Goal: Task Accomplishment & Management: Manage account settings

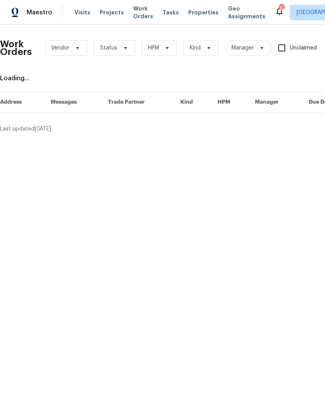
click at [83, 11] on span "Visits" at bounding box center [82, 13] width 16 height 8
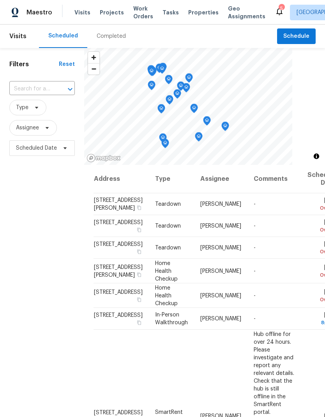
click at [57, 88] on div at bounding box center [65, 89] width 20 height 11
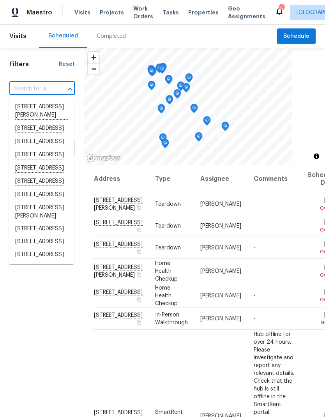
click at [37, 85] on input "text" at bounding box center [31, 89] width 44 height 12
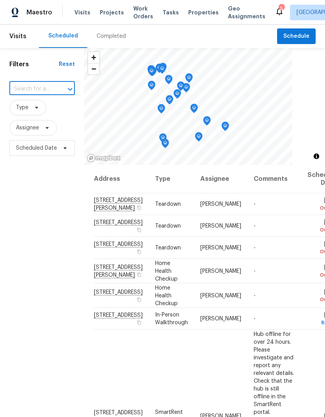
paste input "8872 Niche Ave, Las Vegas, NV 89149"
type input "8872 Niche Ave, Las Vegas, NV 89149"
click at [52, 107] on li "8872 Niche Ave, Las Vegas, NV 89149" at bounding box center [41, 107] width 65 height 13
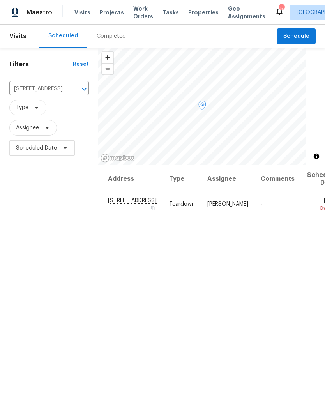
click at [0, 0] on icon at bounding box center [0, 0] width 0 height 0
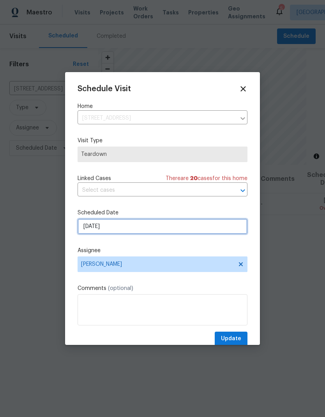
click at [189, 227] on input "[DATE]" at bounding box center [163, 227] width 170 height 16
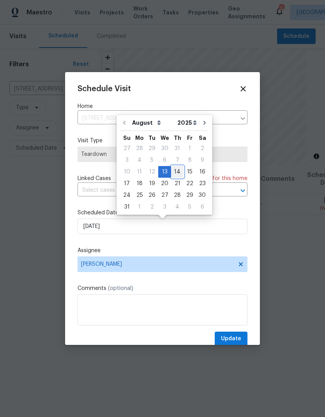
click at [175, 174] on div "14" at bounding box center [177, 171] width 12 height 11
type input "8/14/2025"
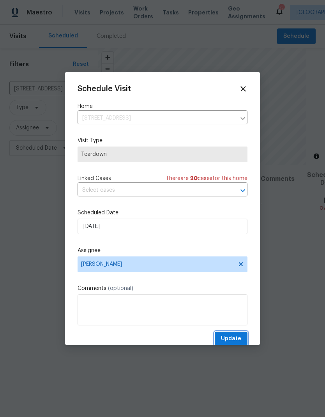
click at [238, 336] on span "Update" at bounding box center [231, 339] width 20 height 10
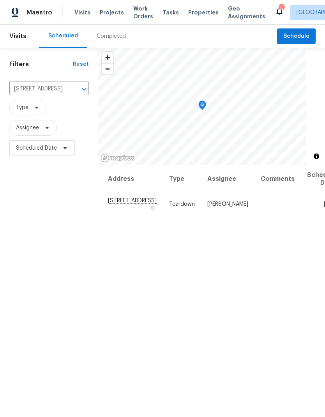
click at [72, 88] on icon "Clear" at bounding box center [74, 89] width 5 height 5
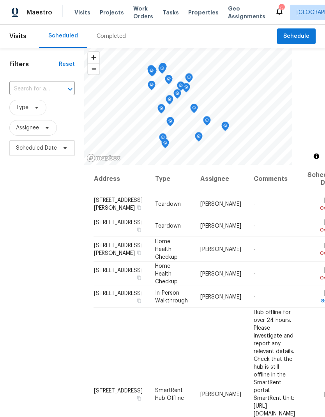
click at [39, 86] on input "text" at bounding box center [31, 89] width 44 height 12
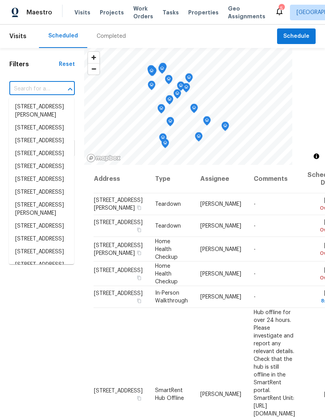
click at [27, 89] on input "text" at bounding box center [31, 89] width 44 height 12
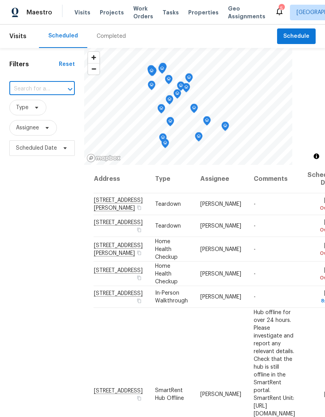
paste input "10715 Lenore Park Ct, Las Vegas, NV 89166"
type input "10715 Lenore Park Ct, Las Vegas, NV 89166"
click at [42, 114] on li "10715 Lenore Park Ct, Las Vegas, NV 89166" at bounding box center [41, 111] width 65 height 21
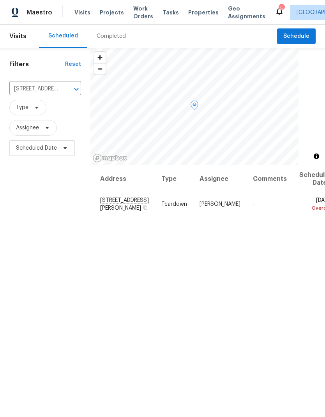
click at [0, 0] on icon at bounding box center [0, 0] width 0 height 0
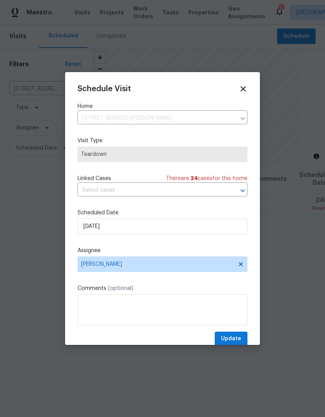
click at [134, 205] on div "Schedule Visit Home 10715 Lenore Park Ct, Las Vegas, NV 89166 ​ Visit Type Tear…" at bounding box center [163, 215] width 170 height 261
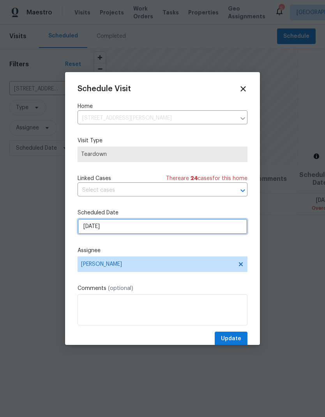
click at [134, 229] on input "[DATE]" at bounding box center [163, 227] width 170 height 16
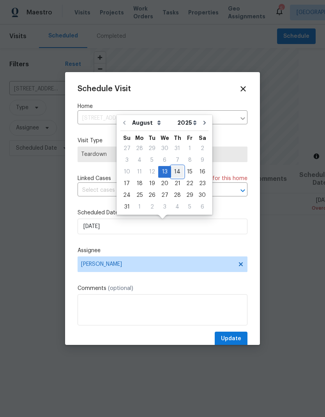
click at [178, 168] on div "14" at bounding box center [177, 171] width 12 height 11
type input "8/14/2025"
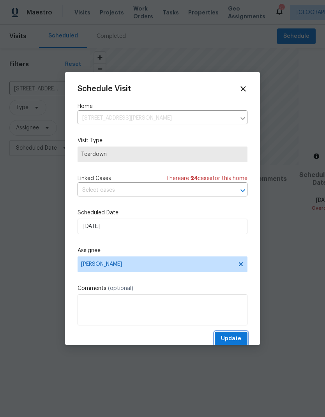
click at [231, 340] on span "Update" at bounding box center [231, 339] width 20 height 10
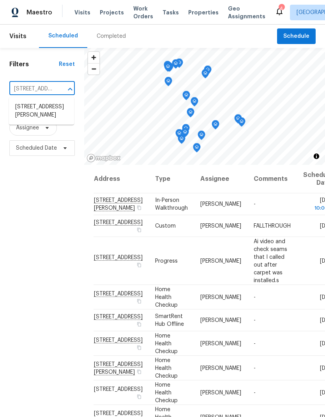
scroll to position [0, 58]
click at [30, 114] on li "7011 Overton St, Las Vegas, NV 89166" at bounding box center [41, 111] width 65 height 21
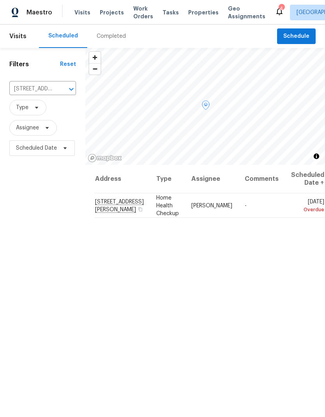
click at [0, 0] on span at bounding box center [0, 0] width 0 height 0
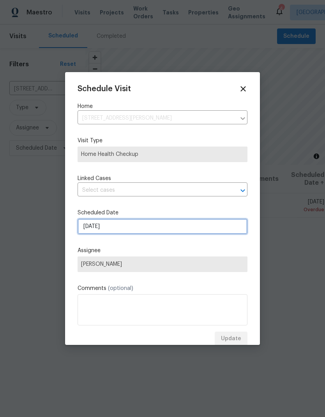
click at [91, 231] on input "[DATE]" at bounding box center [163, 227] width 170 height 16
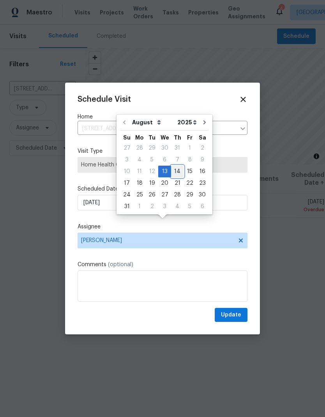
click at [175, 173] on div "14" at bounding box center [177, 171] width 12 height 11
type input "8/14/2025"
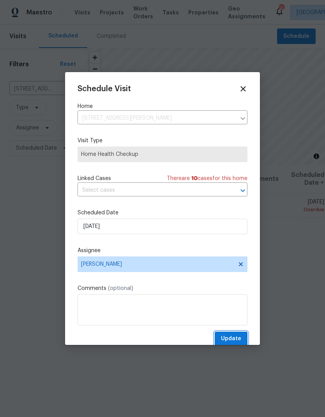
click at [237, 334] on button "Update" at bounding box center [231, 339] width 33 height 14
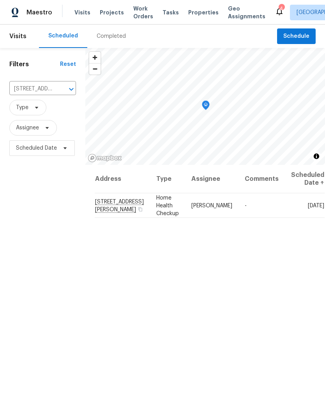
click at [63, 91] on icon "Clear" at bounding box center [61, 89] width 8 height 8
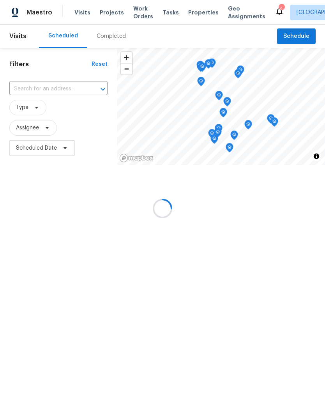
click at [30, 90] on div at bounding box center [162, 208] width 325 height 417
click at [26, 88] on div at bounding box center [162, 208] width 325 height 417
click at [22, 87] on div at bounding box center [162, 208] width 325 height 417
click at [34, 89] on div at bounding box center [162, 208] width 325 height 417
click at [31, 87] on div at bounding box center [162, 208] width 325 height 417
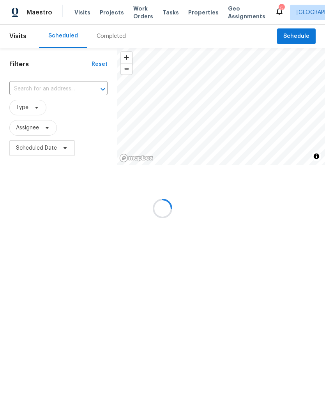
click at [32, 91] on div at bounding box center [162, 208] width 325 height 417
click at [30, 88] on div at bounding box center [162, 208] width 325 height 417
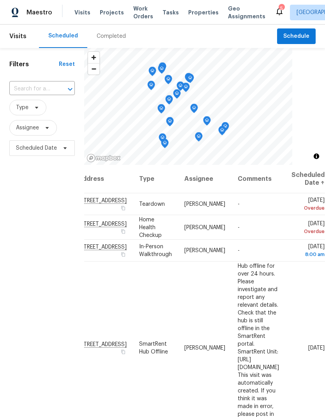
scroll to position [0, 77]
click at [0, 0] on icon at bounding box center [0, 0] width 0 height 0
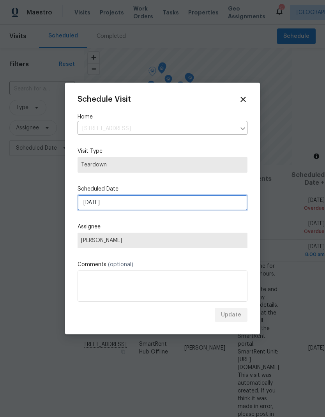
click at [120, 202] on input "[DATE]" at bounding box center [163, 203] width 170 height 16
